Goal: Information Seeking & Learning: Learn about a topic

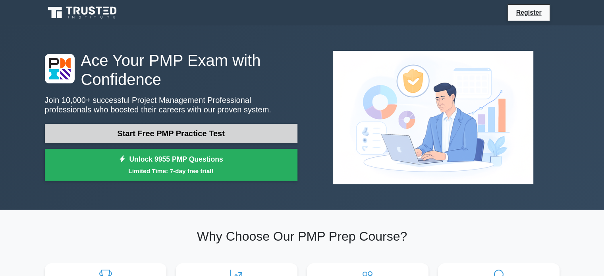
click at [225, 130] on link "Start Free PMP Practice Test" at bounding box center [171, 133] width 252 height 19
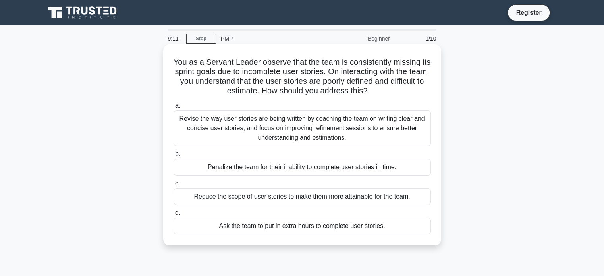
click at [352, 132] on div "Revise the way user stories are being written by coaching the team on writing c…" at bounding box center [301, 128] width 257 height 36
click at [173, 108] on input "a. Revise the way user stories are being written by coaching the team on writin…" at bounding box center [173, 105] width 0 height 5
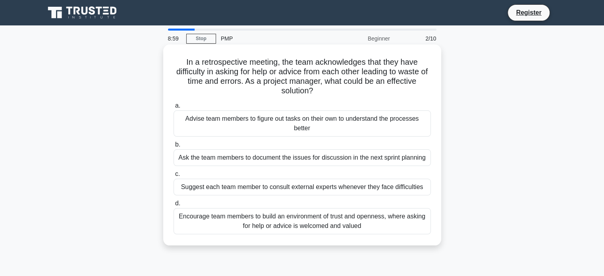
click at [333, 157] on div "Ask the team members to document the issues for discussion in the next sprint p…" at bounding box center [301, 157] width 257 height 17
click at [173, 147] on input "b. Ask the team members to document the issues for discussion in the next sprin…" at bounding box center [173, 144] width 0 height 5
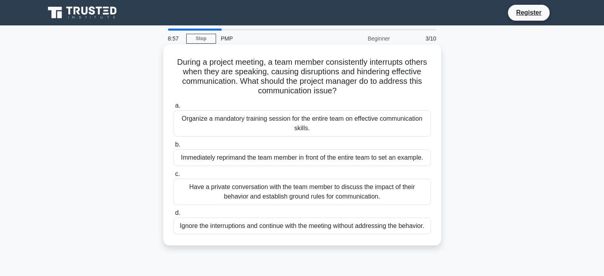
click at [310, 125] on div "Organize a mandatory training session for the entire team on effective communic…" at bounding box center [301, 123] width 257 height 26
click at [173, 108] on input "a. Organize a mandatory training session for the entire team on effective commu…" at bounding box center [173, 105] width 0 height 5
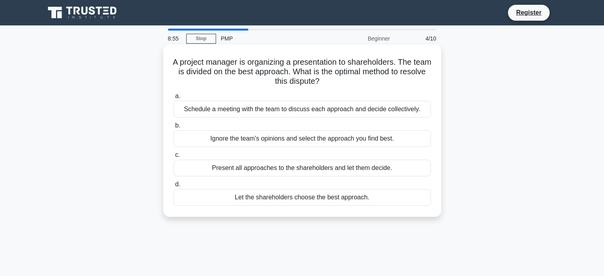
click at [310, 165] on div "Present all approaches to the shareholders and let them decide." at bounding box center [301, 168] width 257 height 17
click at [173, 158] on input "c. Present all approaches to the shareholders and let them decide." at bounding box center [173, 154] width 0 height 5
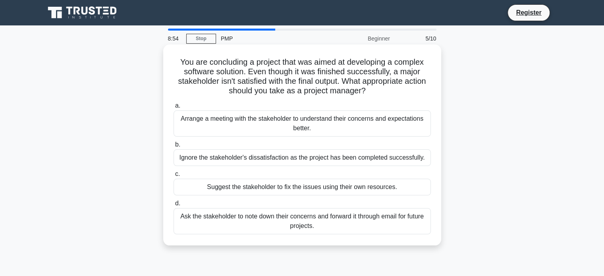
click at [299, 127] on div "Arrange a meeting with the stakeholder to understand their concerns and expecta…" at bounding box center [301, 123] width 257 height 26
click at [173, 108] on input "a. Arrange a meeting with the stakeholder to understand their concerns and expe…" at bounding box center [173, 105] width 0 height 5
